Goal: Information Seeking & Learning: Check status

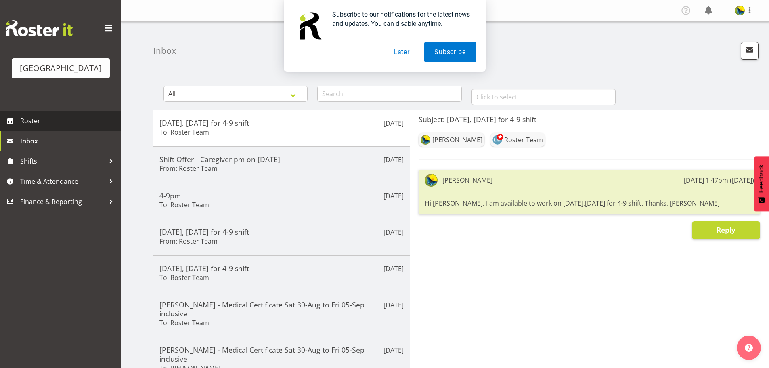
click at [46, 127] on span "Roster" at bounding box center [68, 121] width 97 height 12
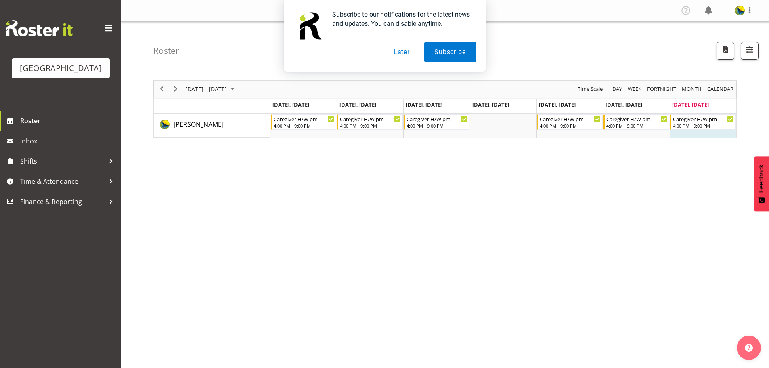
click at [399, 54] on button "Later" at bounding box center [402, 52] width 36 height 20
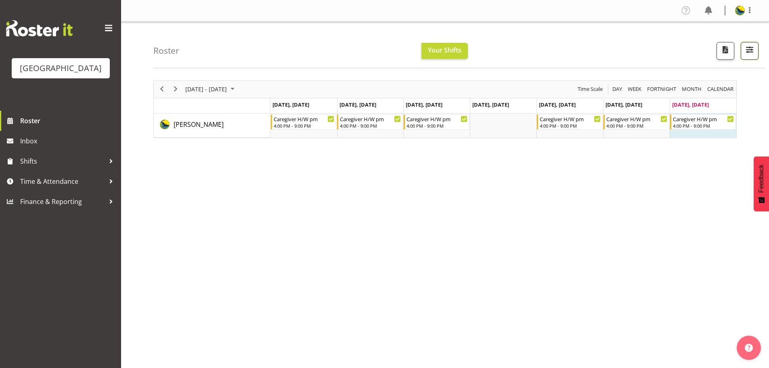
click at [745, 52] on span "button" at bounding box center [750, 49] width 10 height 10
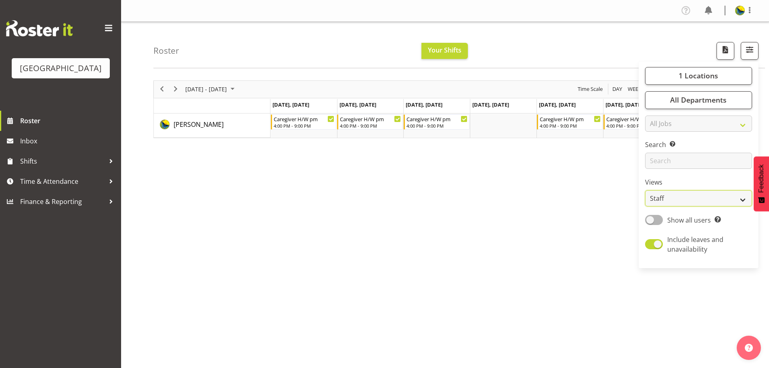
click at [720, 206] on select "Staff Role Shift - Horizontal Shift - Vertical Staff - Location" at bounding box center [698, 198] width 107 height 16
select select "shift"
click at [645, 206] on select "Staff Role Shift - Horizontal Shift - Vertical Staff - Location" at bounding box center [698, 198] width 107 height 16
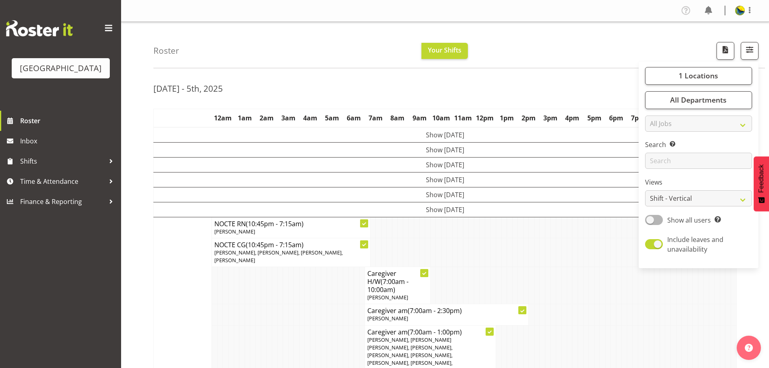
click at [552, 54] on div "Roster Your Shifts 1 Locations Clear Parkwood Kitchen Parkwood Nurses Select Al…" at bounding box center [459, 45] width 612 height 46
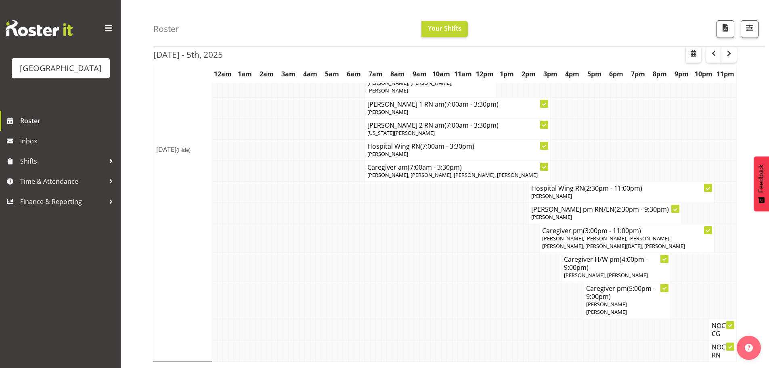
scroll to position [321, 0]
click at [728, 57] on span "button" at bounding box center [729, 53] width 10 height 10
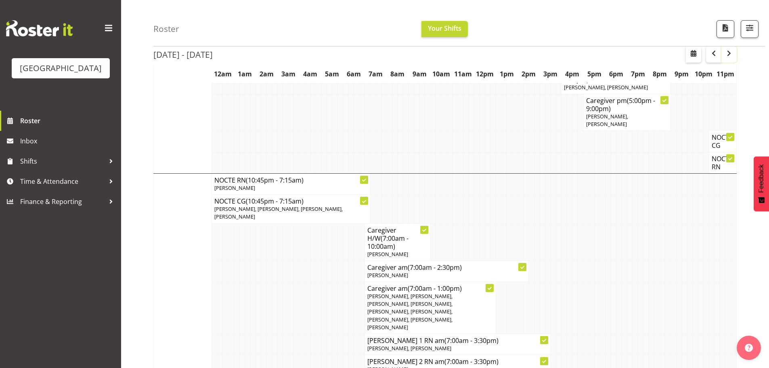
scroll to position [1171, 0]
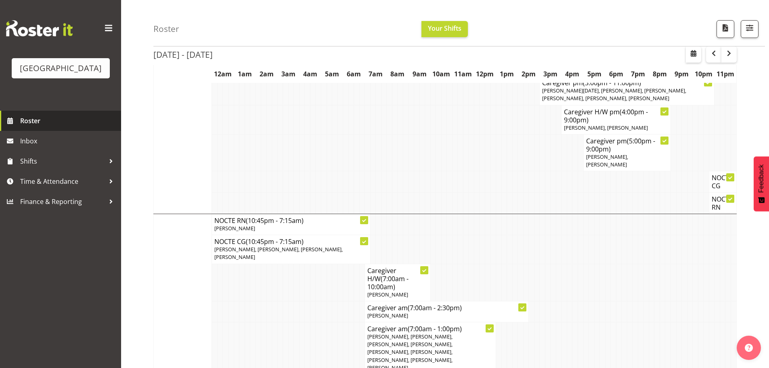
click at [80, 127] on span "Roster" at bounding box center [68, 121] width 97 height 12
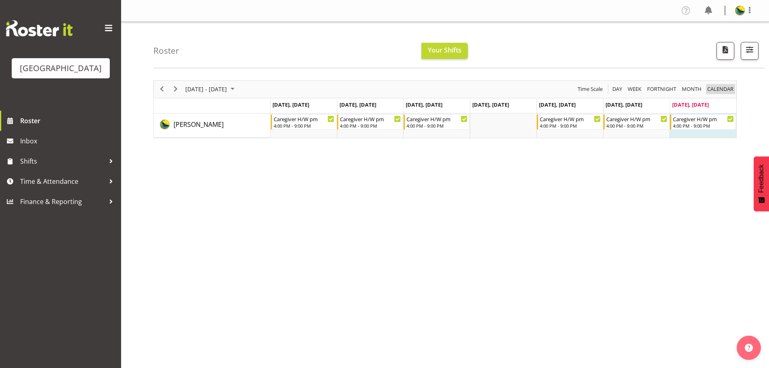
click at [722, 94] on span "calendar" at bounding box center [721, 89] width 28 height 10
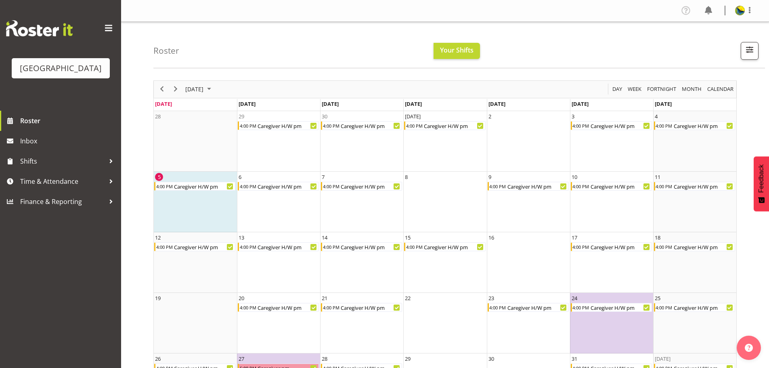
scroll to position [40, 0]
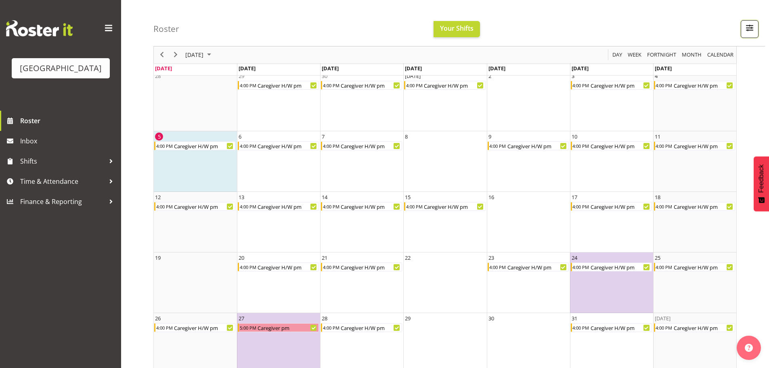
click at [746, 32] on span "button" at bounding box center [750, 28] width 10 height 10
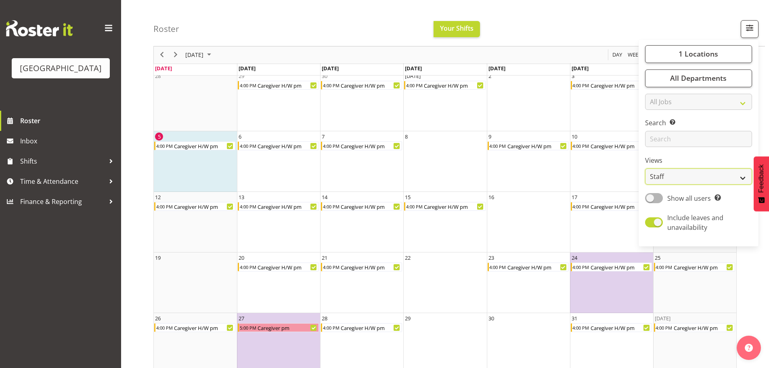
click at [714, 185] on select "Staff Role Shift - Horizontal Shift - Vertical Staff - Location" at bounding box center [698, 177] width 107 height 16
select select "shiftH"
click at [645, 185] on select "Staff Role Shift - Horizontal Shift - Vertical Staff - Location" at bounding box center [698, 177] width 107 height 16
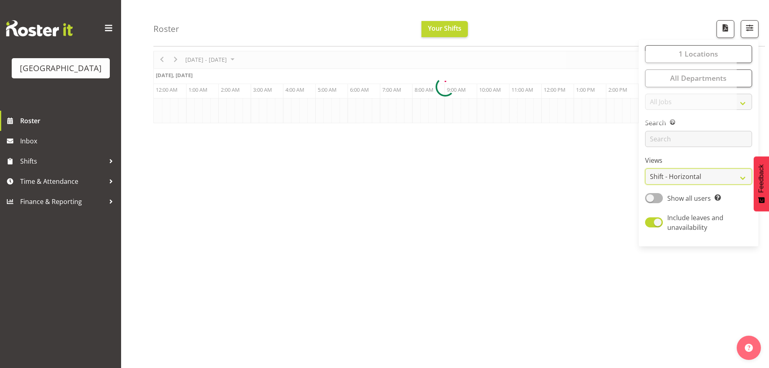
scroll to position [33, 0]
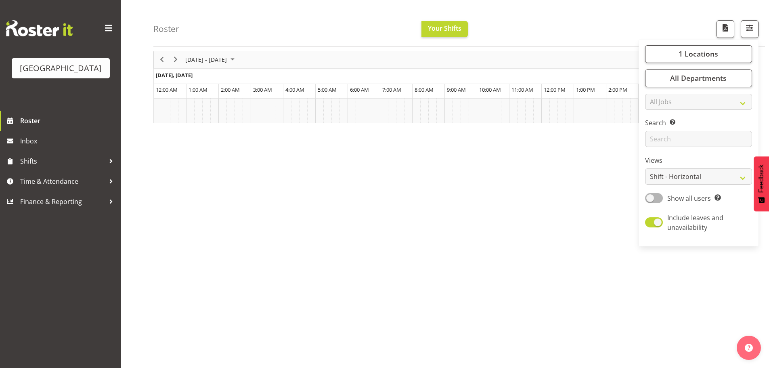
click at [518, 26] on div "Roster Your Shifts 1 Locations Clear Parkwood Kitchen Parkwood Nurses Select Al…" at bounding box center [459, 23] width 612 height 46
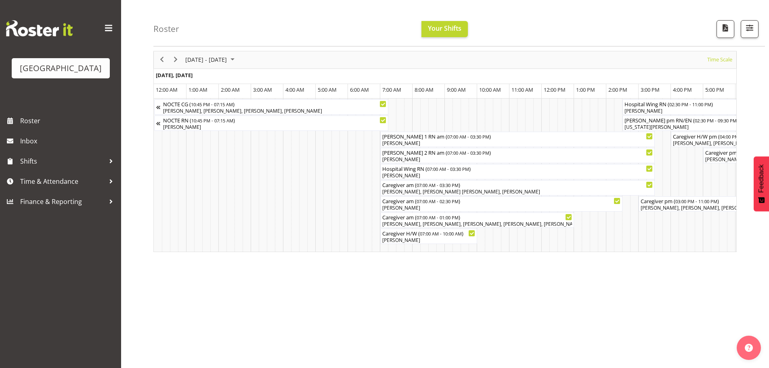
scroll to position [33, 0]
click at [175, 60] on span "Next" at bounding box center [176, 60] width 10 height 10
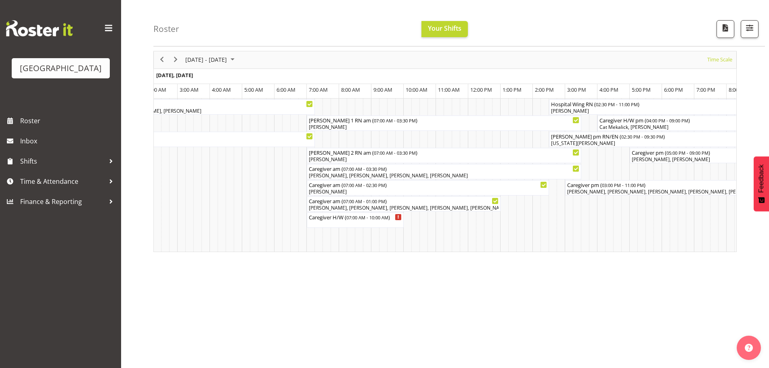
scroll to position [0, 1639]
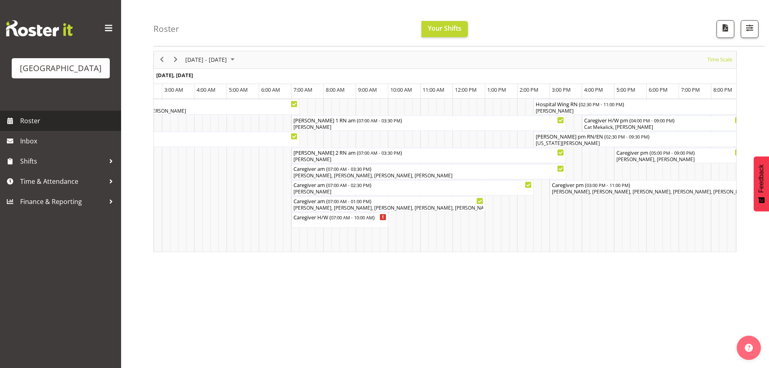
click at [88, 127] on span "Roster" at bounding box center [68, 121] width 97 height 12
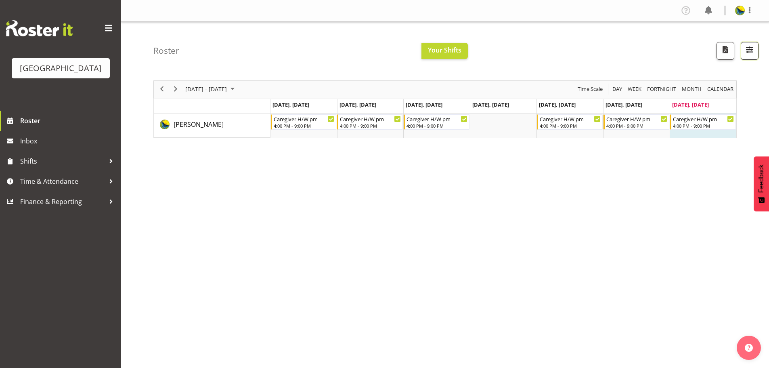
click at [749, 55] on span "button" at bounding box center [750, 51] width 3 height 10
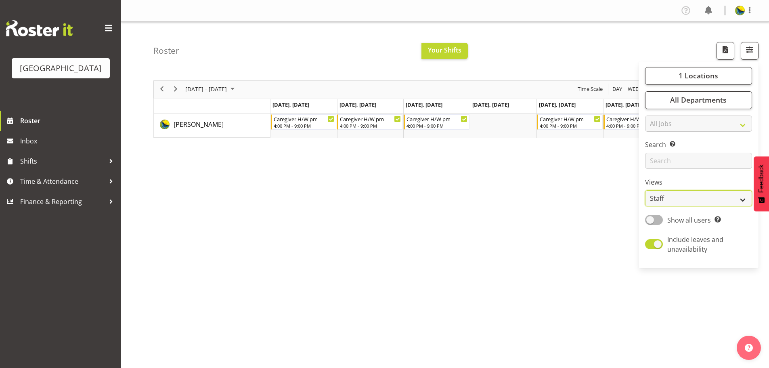
click at [723, 206] on select "Staff Role Shift - Horizontal Shift - Vertical Staff - Location" at bounding box center [698, 198] width 107 height 16
select select "shift"
click at [645, 206] on select "Staff Role Shift - Horizontal Shift - Vertical Staff - Location" at bounding box center [698, 198] width 107 height 16
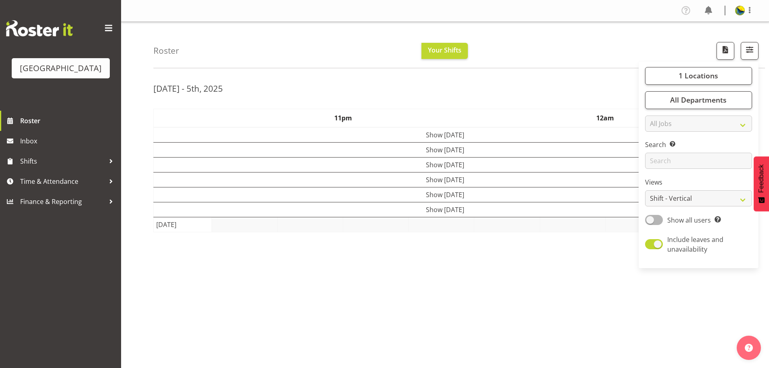
click at [591, 47] on div "Roster Your Shifts 1 Locations [GEOGRAPHIC_DATA] Kitchen [GEOGRAPHIC_DATA] Sele…" at bounding box center [459, 45] width 612 height 46
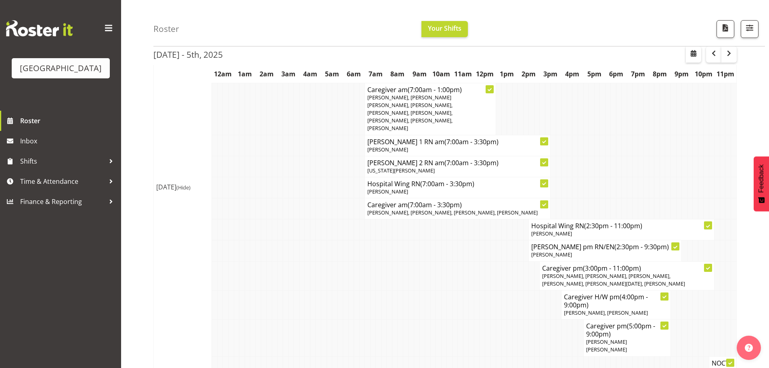
scroll to position [283, 0]
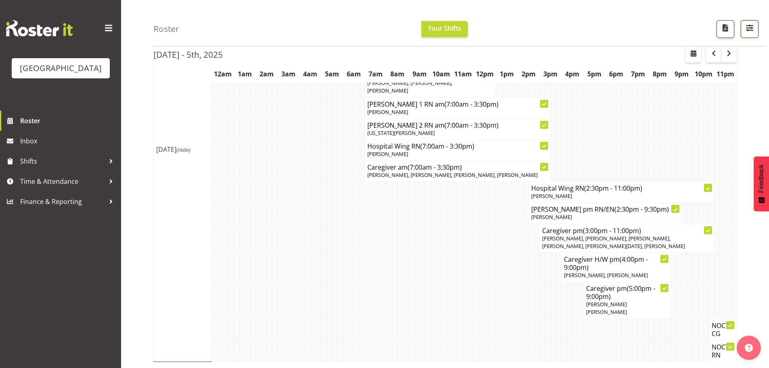
click at [751, 33] on span "button" at bounding box center [750, 28] width 10 height 10
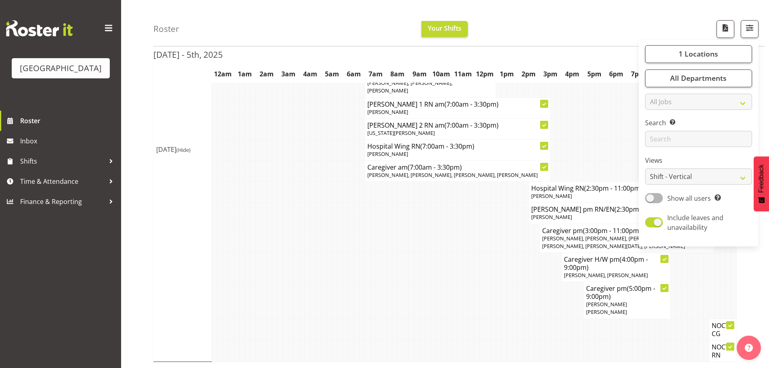
click at [575, 38] on div "Roster Your Shifts 1 Locations Clear Parkwood Kitchen Parkwood Nurses Select Al…" at bounding box center [459, 23] width 612 height 46
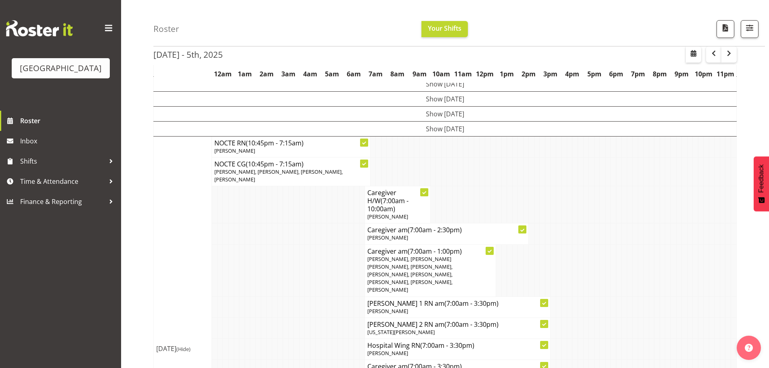
scroll to position [0, 0]
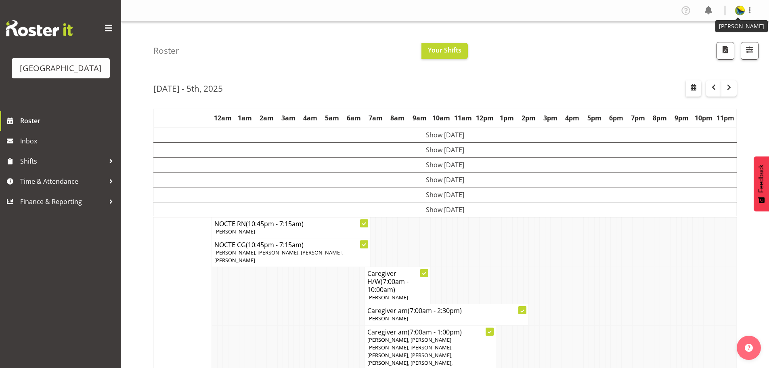
click at [740, 11] on img at bounding box center [740, 11] width 10 height 10
click at [720, 45] on link "Log Out" at bounding box center [716, 42] width 78 height 15
